Goal: Check status: Check status

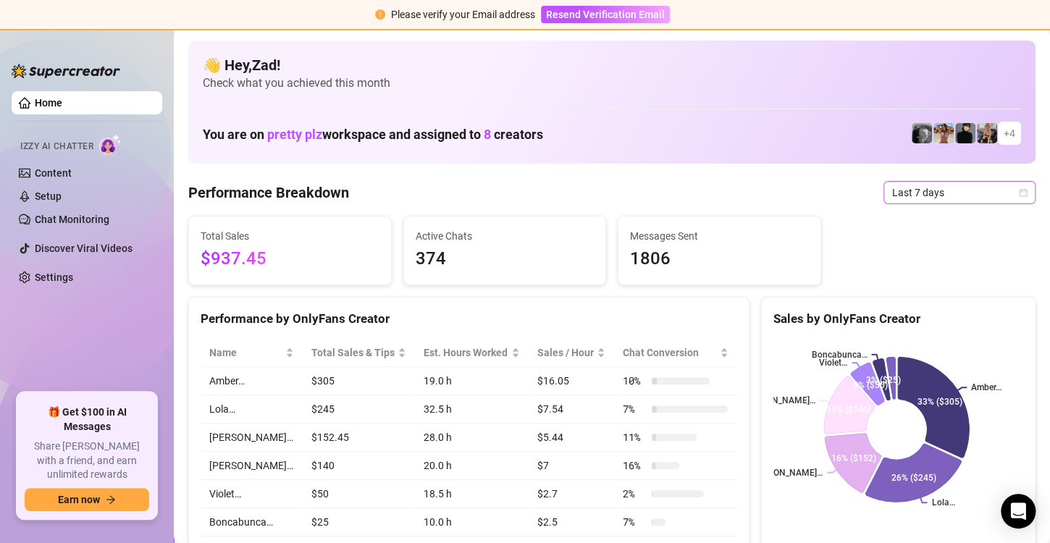
click at [898, 193] on span "Last 7 days" at bounding box center [959, 193] width 135 height 22
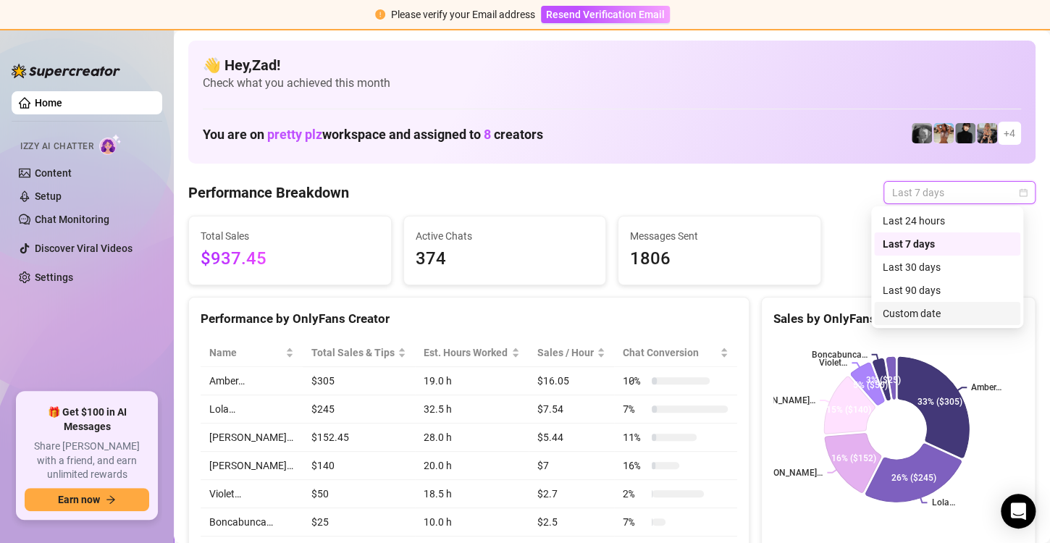
click at [894, 316] on div "Custom date" at bounding box center [947, 314] width 129 height 16
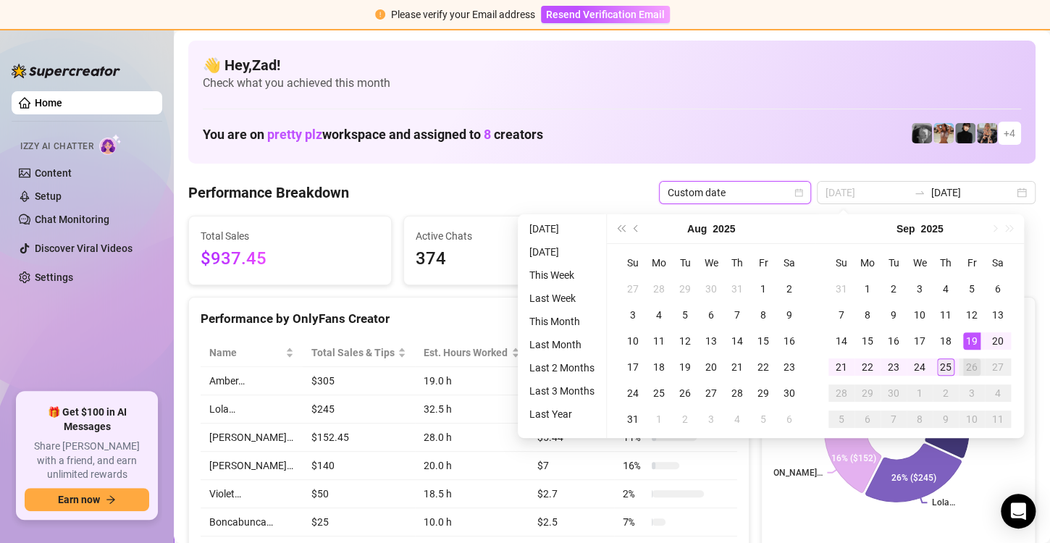
type input "[DATE]"
click at [946, 360] on div "25" at bounding box center [945, 366] width 17 height 17
type input "[DATE]"
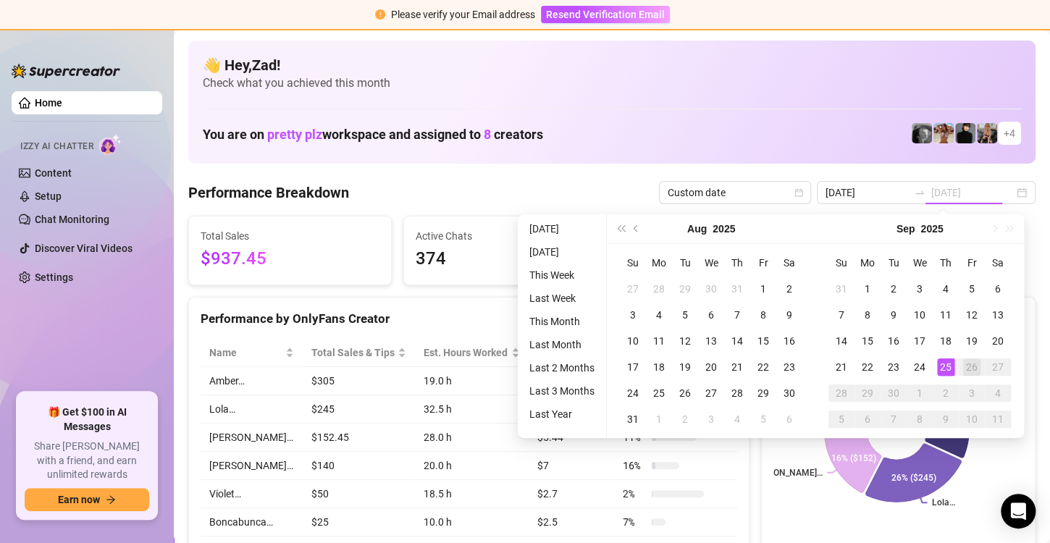
type input "[DATE]"
